Goal: Transaction & Acquisition: Purchase product/service

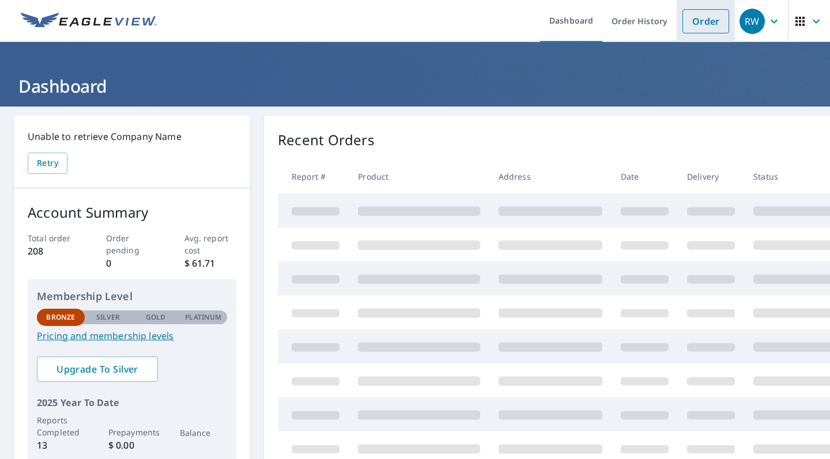
click at [702, 22] on link "Order" at bounding box center [705, 21] width 47 height 24
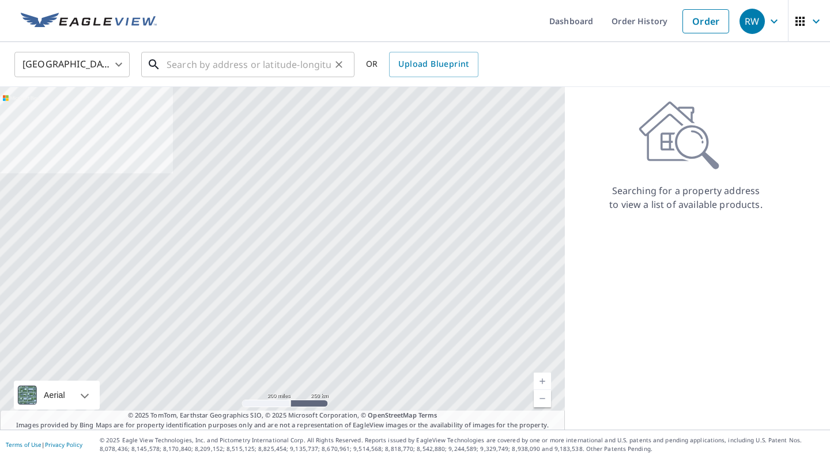
click at [236, 61] on input "text" at bounding box center [248, 64] width 164 height 32
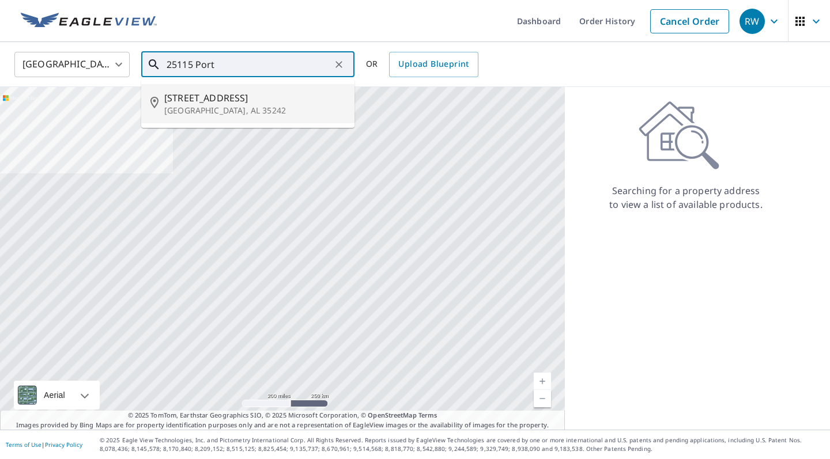
click at [221, 105] on p "[GEOGRAPHIC_DATA], AL 35242" at bounding box center [254, 111] width 181 height 12
type input "[STREET_ADDRESS]"
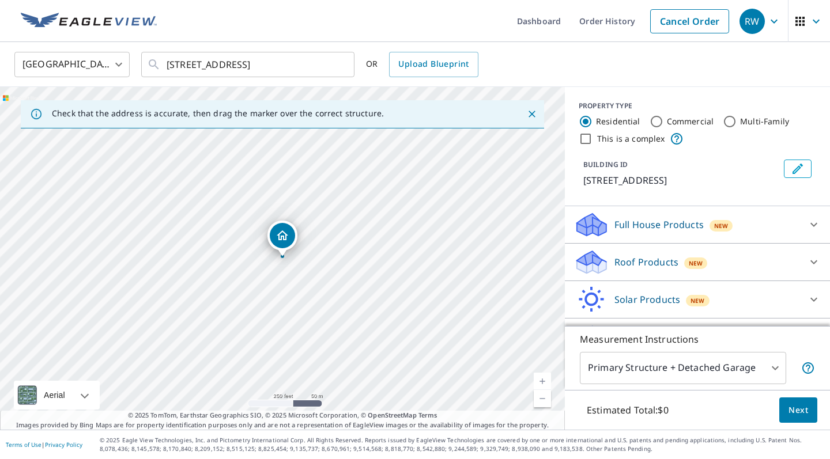
click at [671, 269] on p "Roof Products" at bounding box center [646, 262] width 64 height 14
click at [656, 125] on input "Commercial" at bounding box center [656, 122] width 14 height 14
radio input "true"
type input "4"
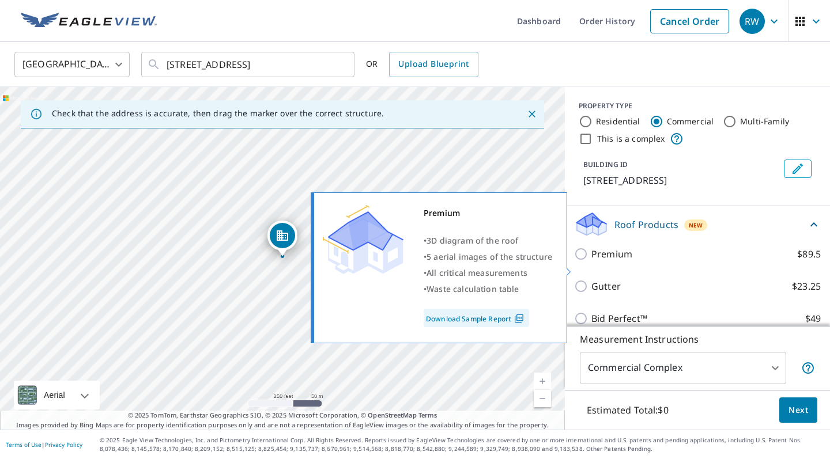
click at [584, 261] on input "Premium $89.5" at bounding box center [582, 254] width 17 height 14
checkbox input "true"
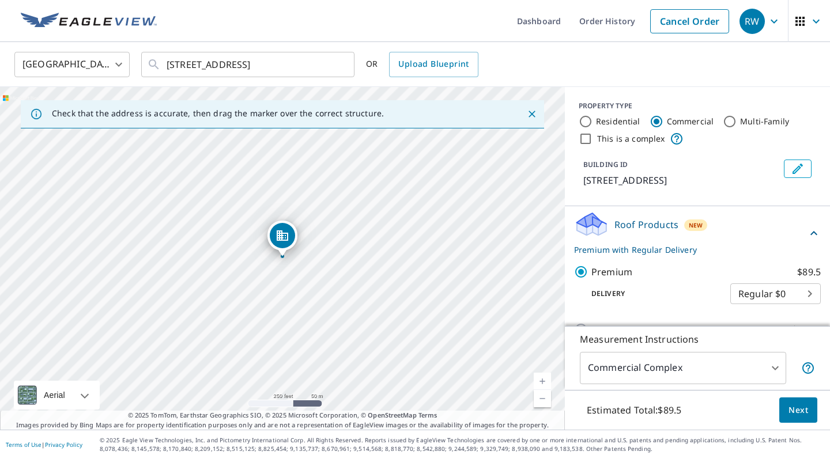
click at [796, 407] on span "Next" at bounding box center [798, 410] width 20 height 14
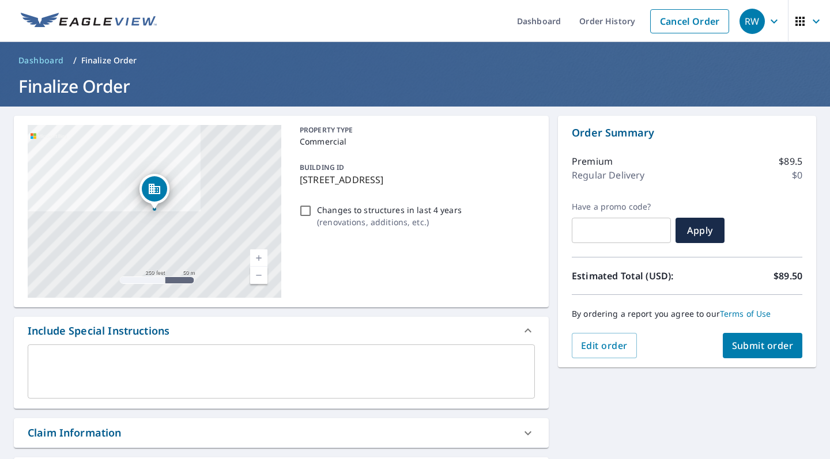
click at [748, 343] on span "Submit order" at bounding box center [763, 345] width 62 height 13
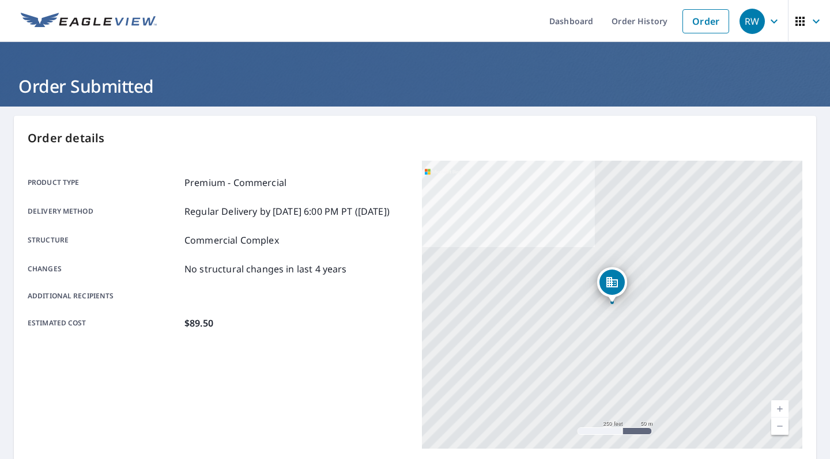
click at [774, 20] on icon "button" at bounding box center [774, 21] width 14 height 14
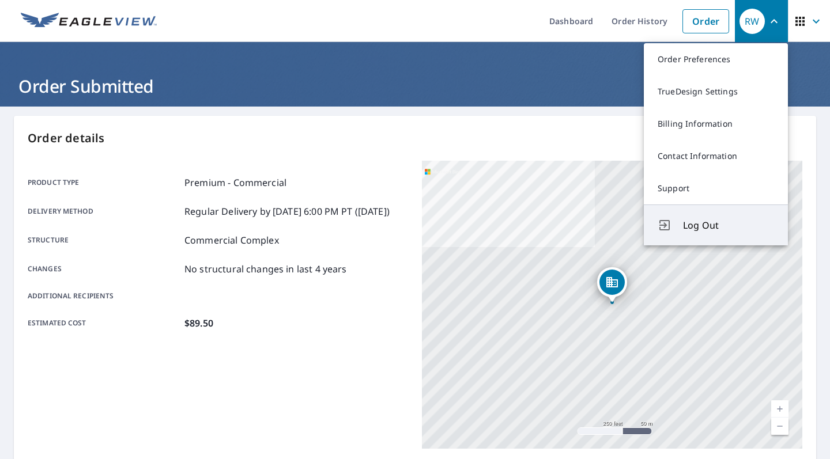
click at [694, 224] on span "Log Out" at bounding box center [728, 225] width 91 height 14
